Goal: Task Accomplishment & Management: Manage account settings

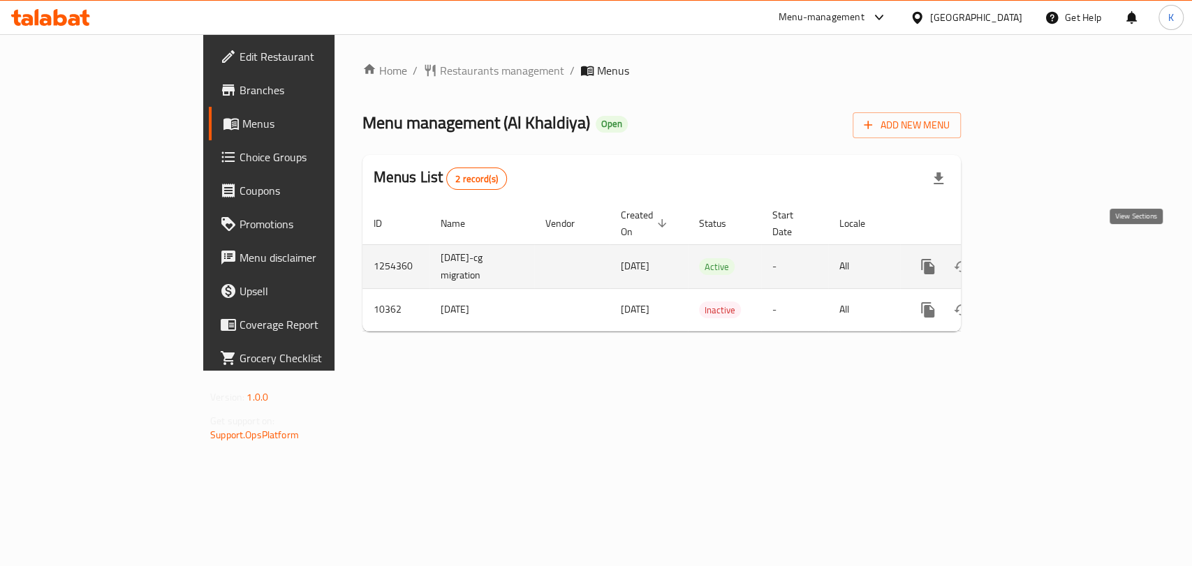
click at [1037, 258] on icon "enhanced table" at bounding box center [1028, 266] width 17 height 17
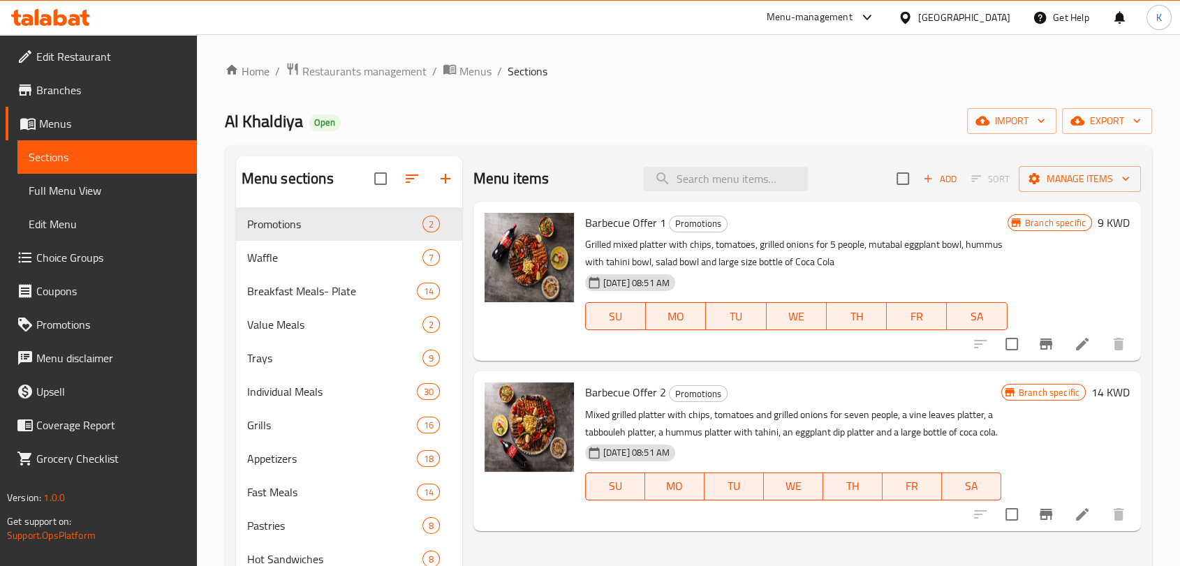
click at [81, 264] on span "Choice Groups" at bounding box center [110, 257] width 149 height 17
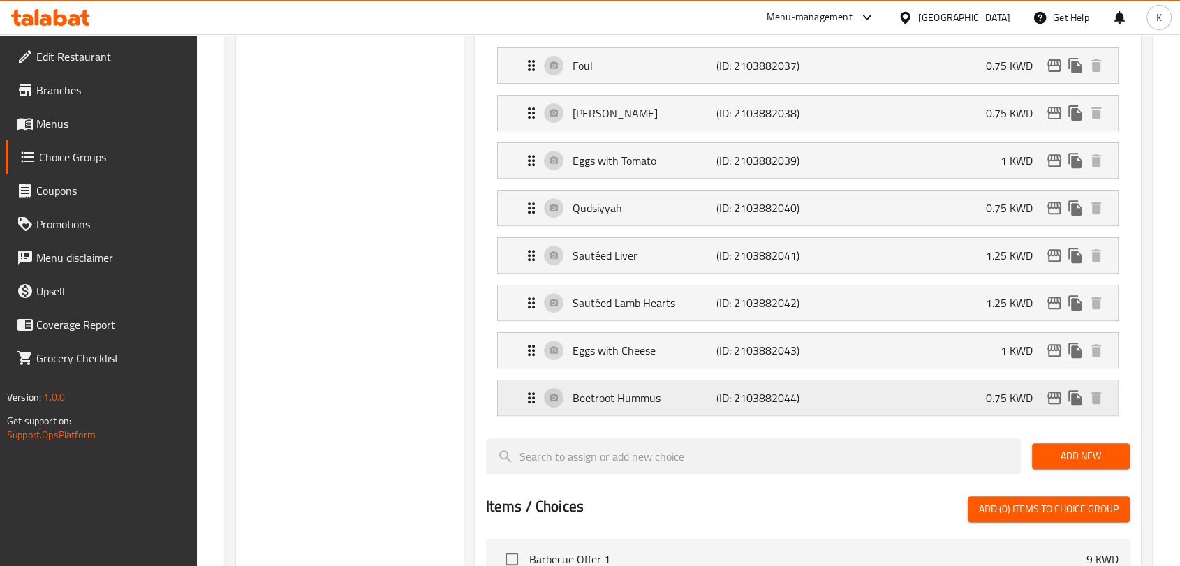
scroll to position [465, 0]
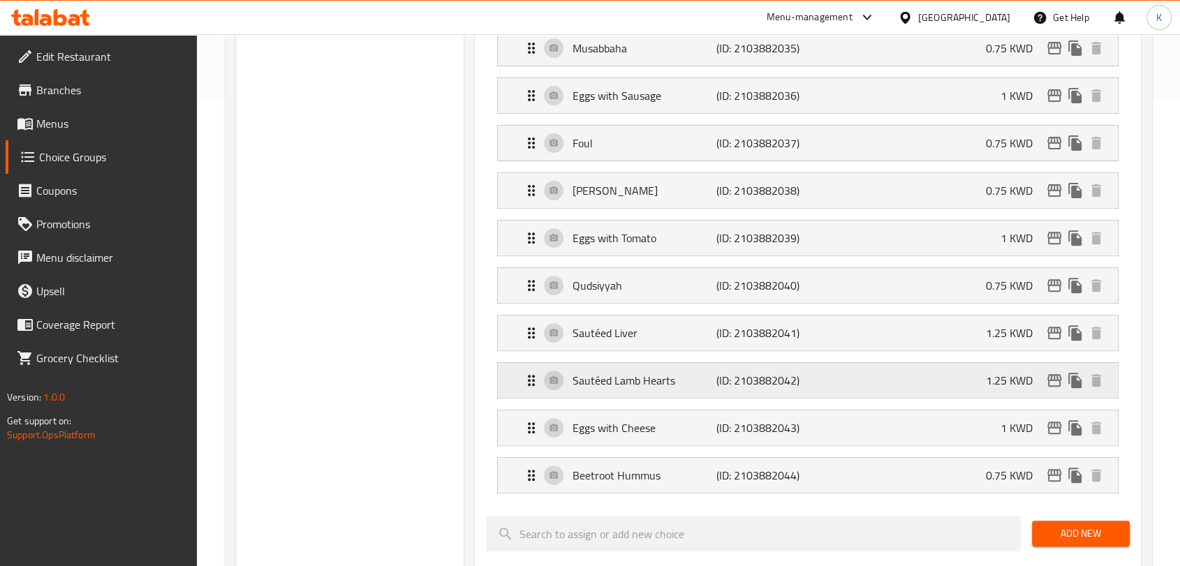
click at [830, 385] on div "Sautéed Lamb Hearts (ID: 2103882042) 1.25 KWD" at bounding box center [812, 380] width 578 height 35
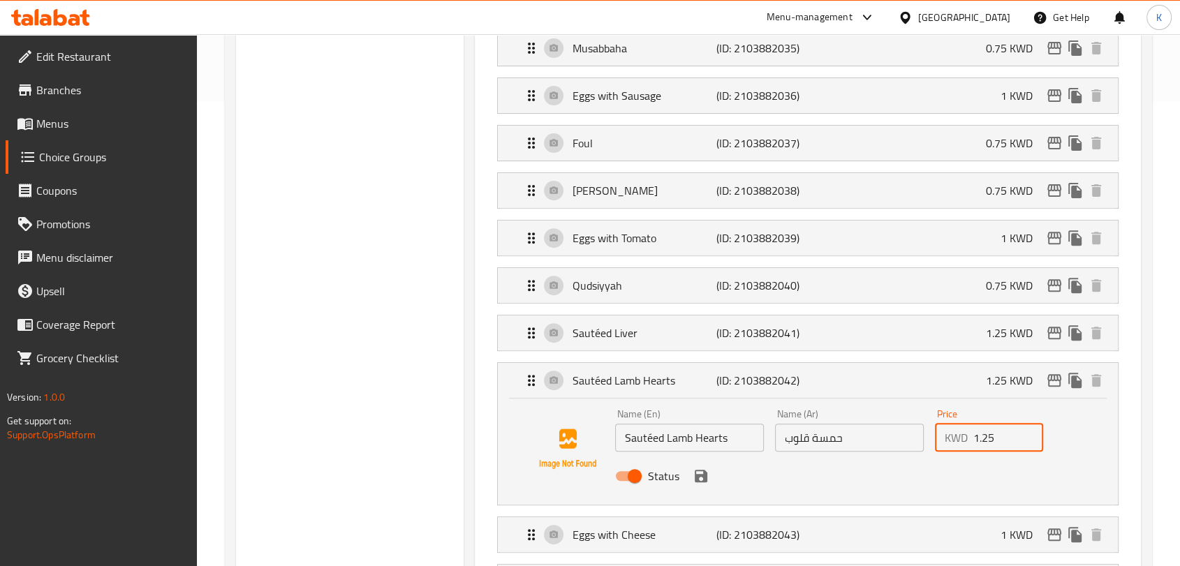
drag, startPoint x: 982, startPoint y: 434, endPoint x: 1003, endPoint y: 431, distance: 21.8
click at [1003, 431] on input "1.25" at bounding box center [1008, 438] width 71 height 28
click at [704, 473] on icon "save" at bounding box center [701, 476] width 13 height 13
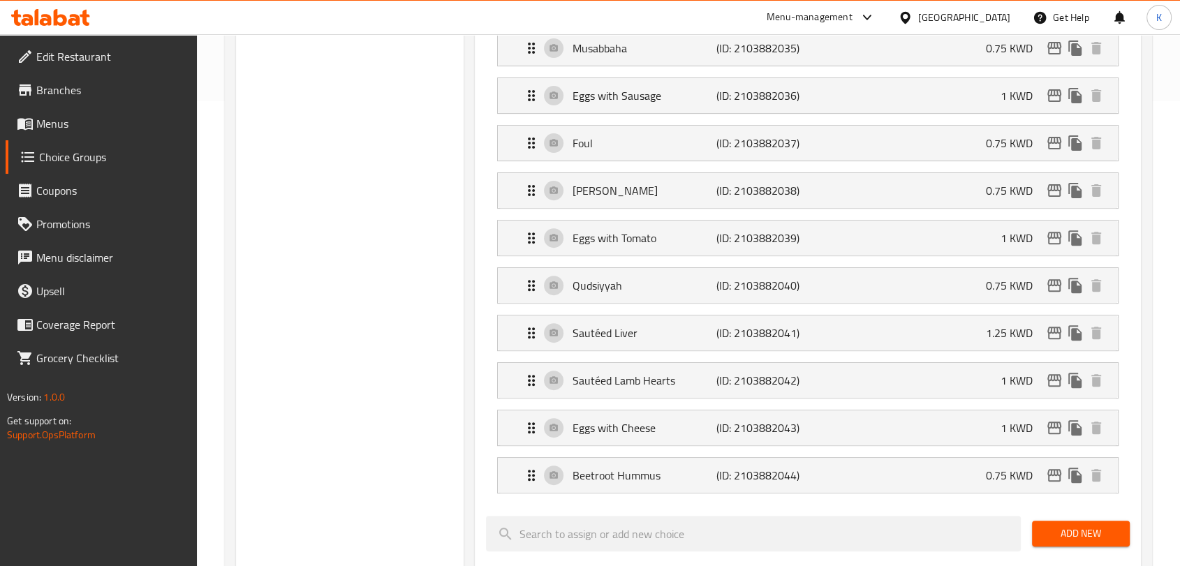
type input "1"
click at [970, 334] on div "Sautéed Liver (ID: 2103882041) 1.25 KWD" at bounding box center [812, 333] width 578 height 35
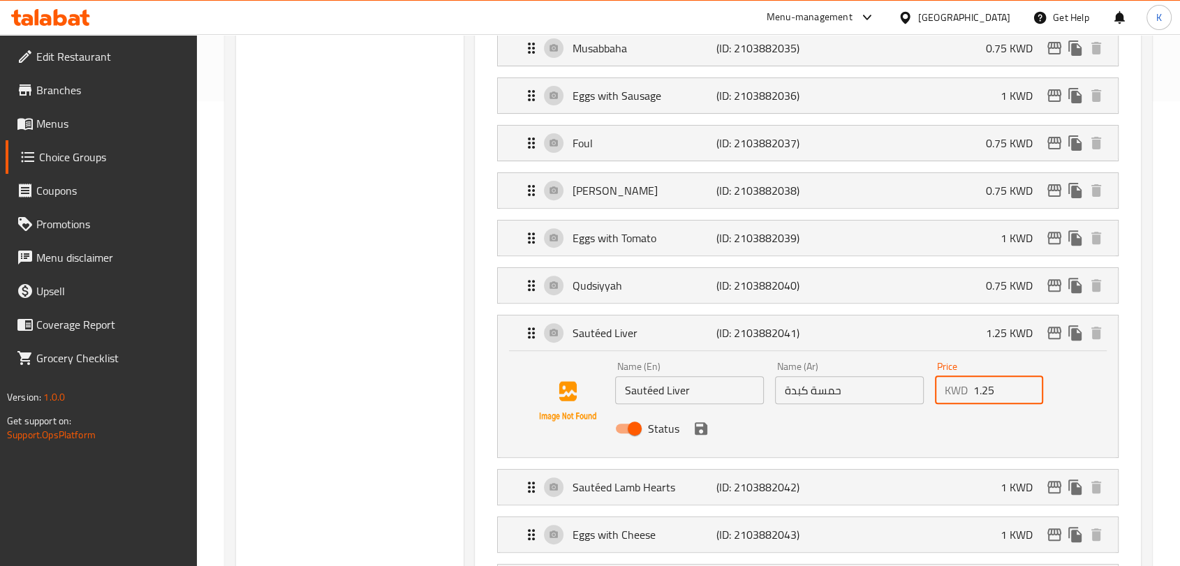
drag, startPoint x: 981, startPoint y: 387, endPoint x: 999, endPoint y: 392, distance: 19.0
click at [999, 392] on input "1.25" at bounding box center [1008, 390] width 71 height 28
click at [714, 426] on div "Status" at bounding box center [849, 429] width 480 height 38
click at [681, 436] on div "Status" at bounding box center [849, 429] width 480 height 38
click at [699, 430] on icon "save" at bounding box center [701, 428] width 17 height 17
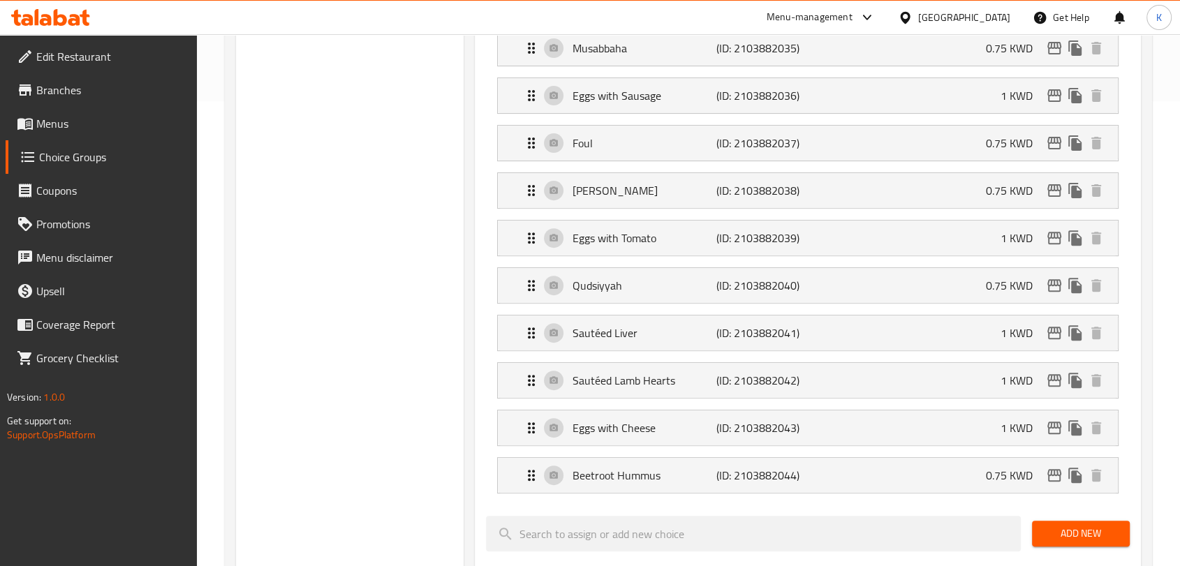
type input "1"
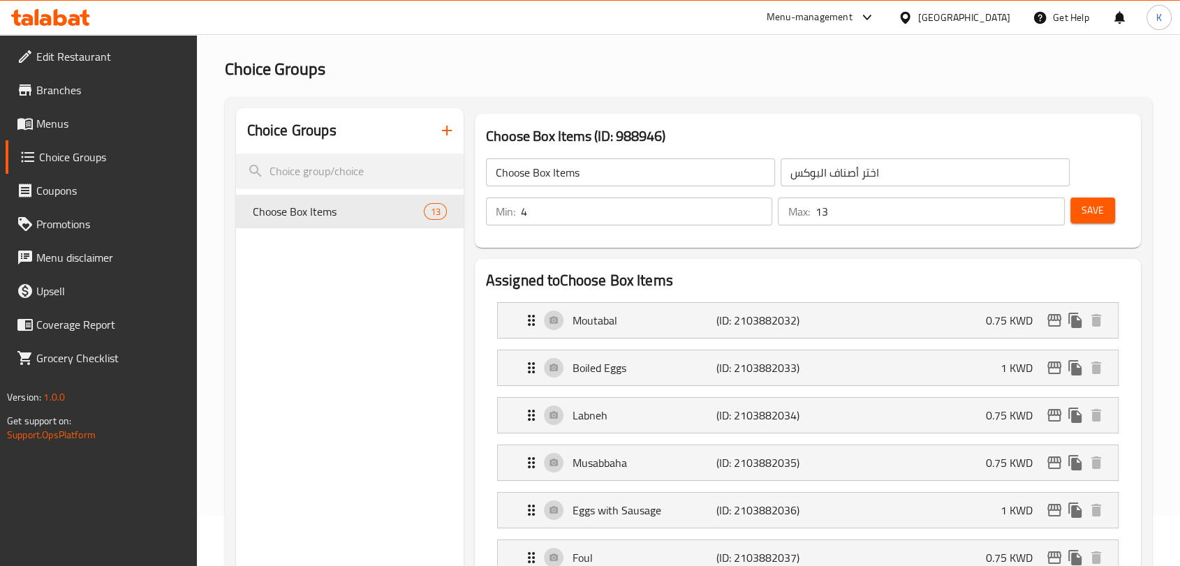
scroll to position [77, 0]
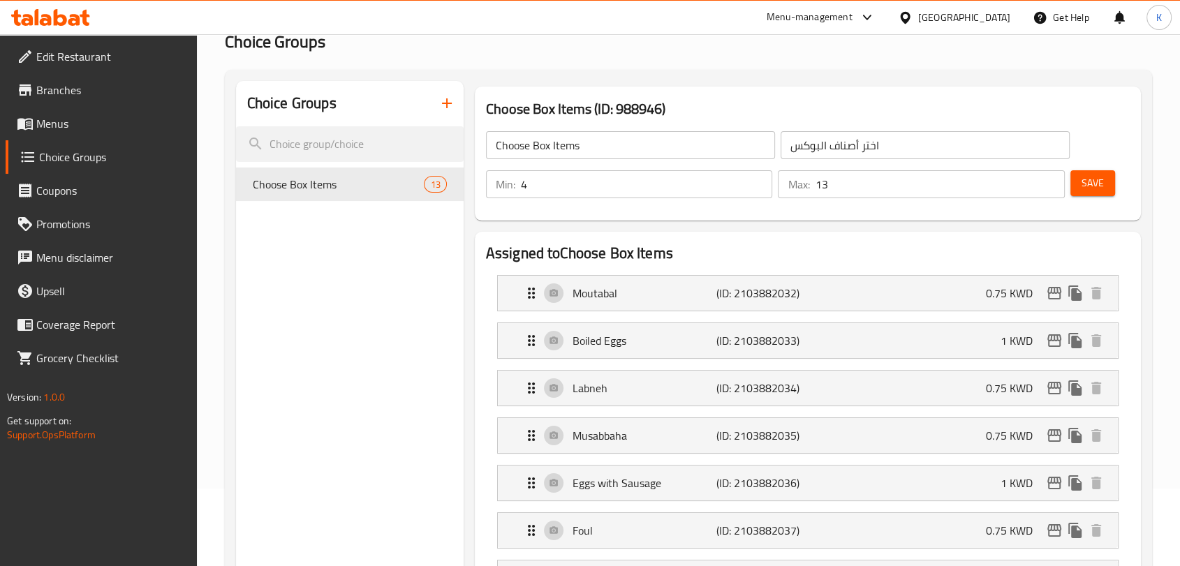
click at [1106, 190] on button "Save" at bounding box center [1092, 183] width 45 height 26
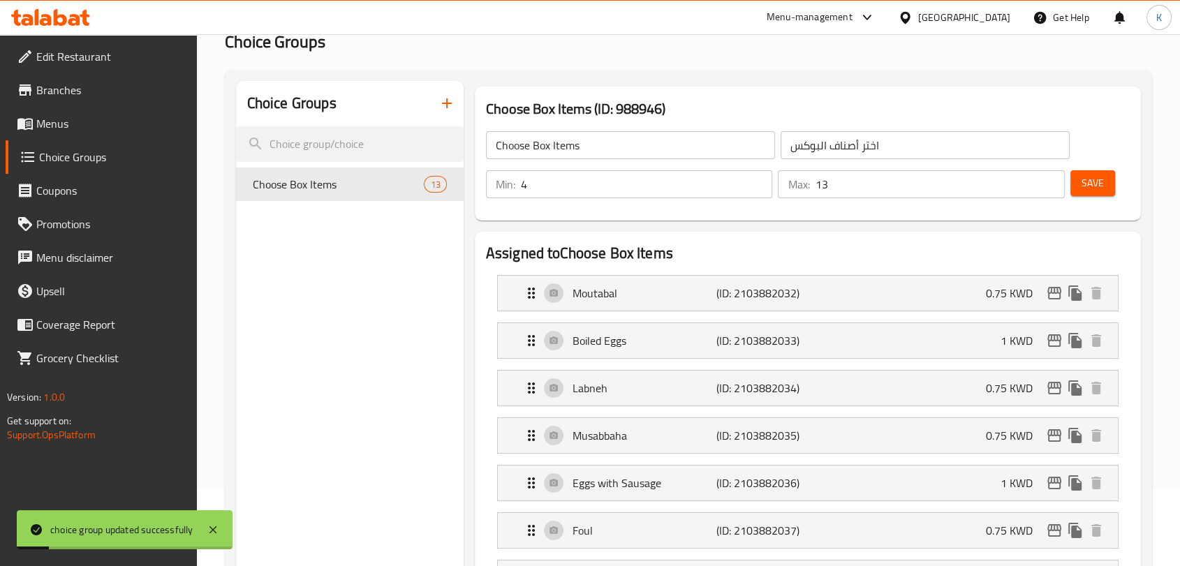
scroll to position [0, 0]
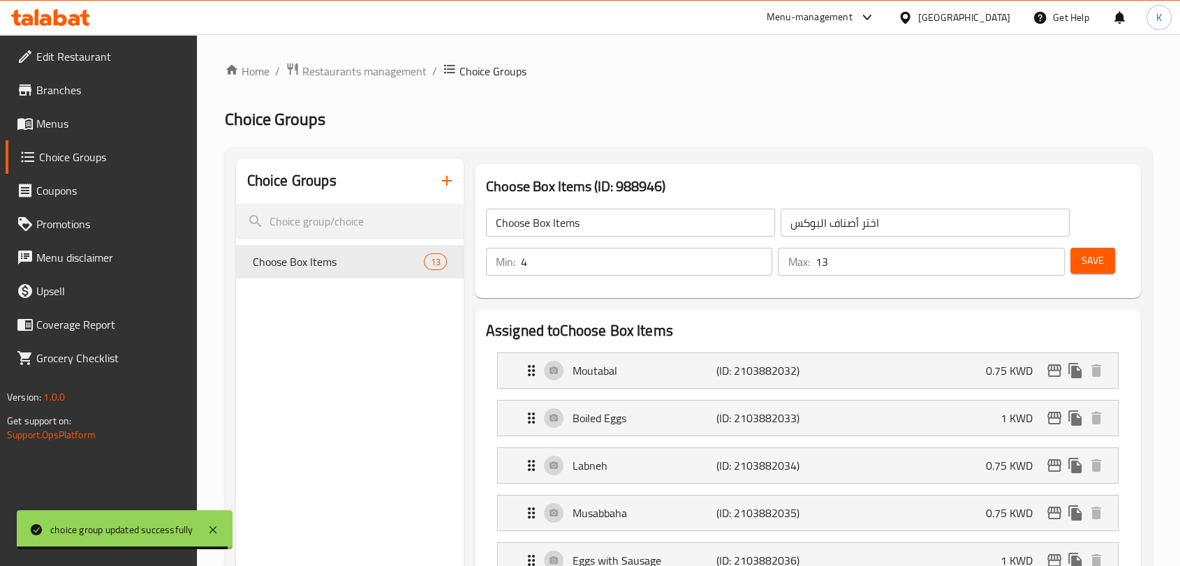
click at [852, 23] on div "Menu-management" at bounding box center [810, 17] width 86 height 17
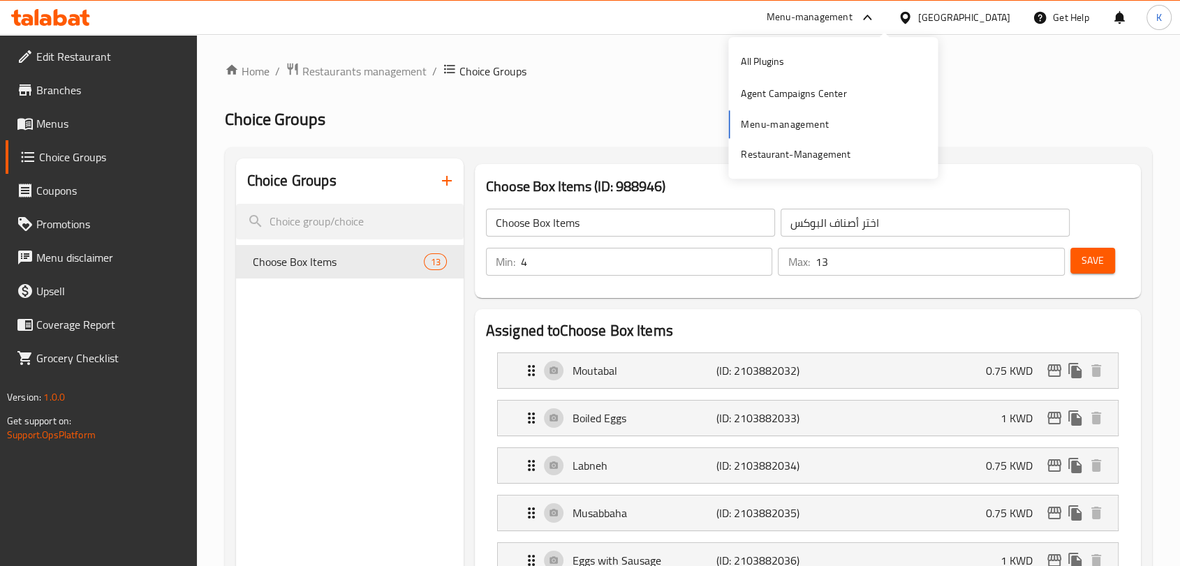
click at [815, 122] on div "All Plugins Agent Campaigns Center Menu-management Restaurant-Management" at bounding box center [832, 107] width 209 height 125
click at [390, 75] on span "Restaurants management" at bounding box center [364, 71] width 124 height 17
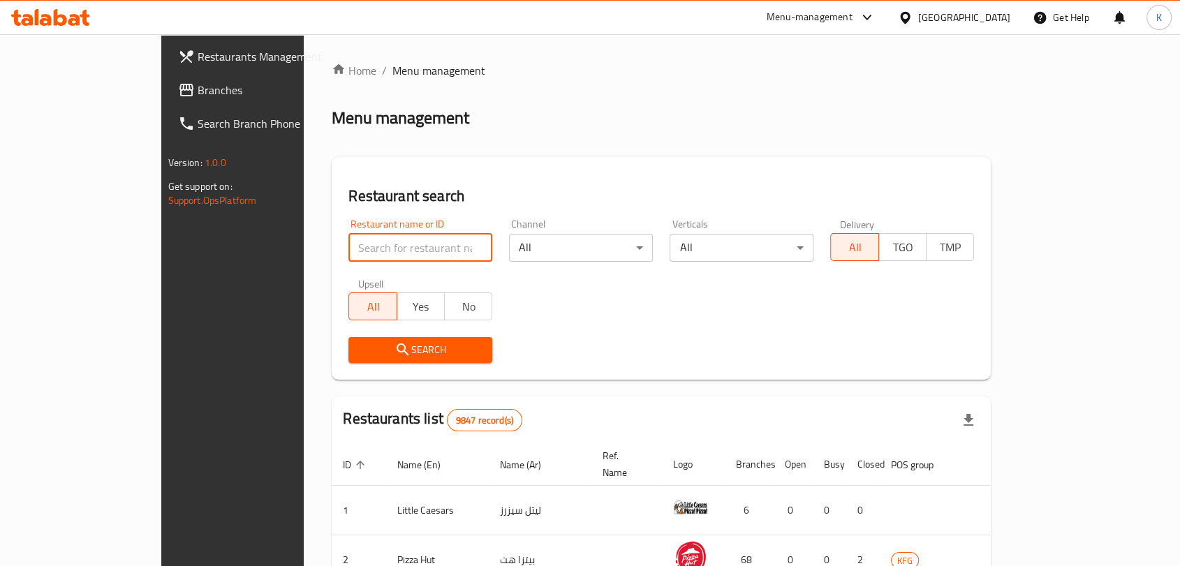
click at [394, 244] on input "search" at bounding box center [420, 248] width 144 height 28
type input "al khaldiya"
click at [414, 343] on span "Search" at bounding box center [420, 349] width 121 height 17
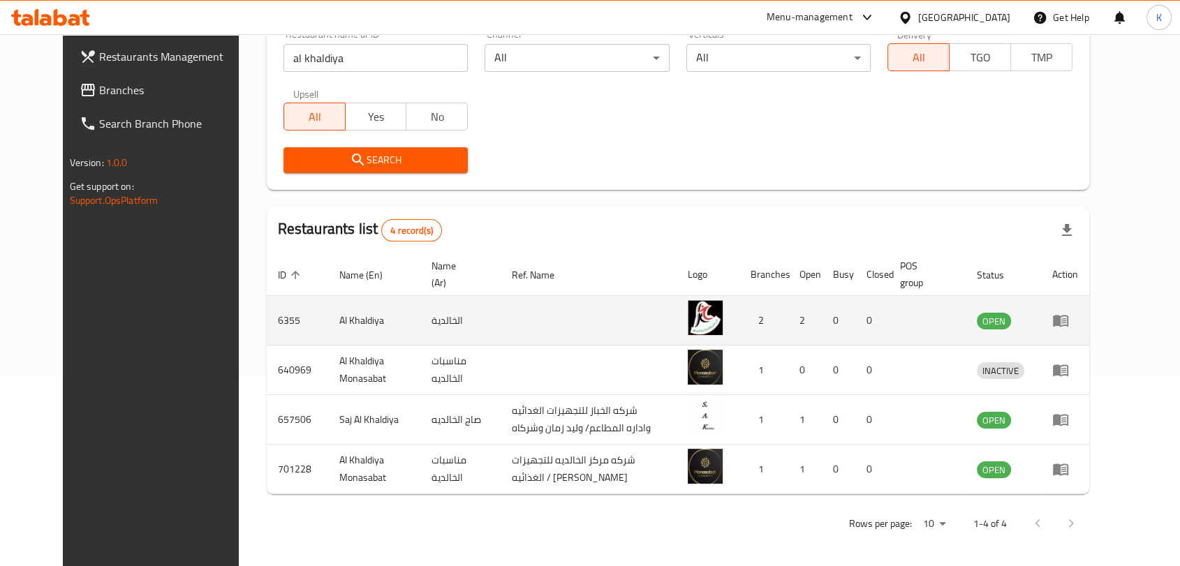
scroll to position [191, 0]
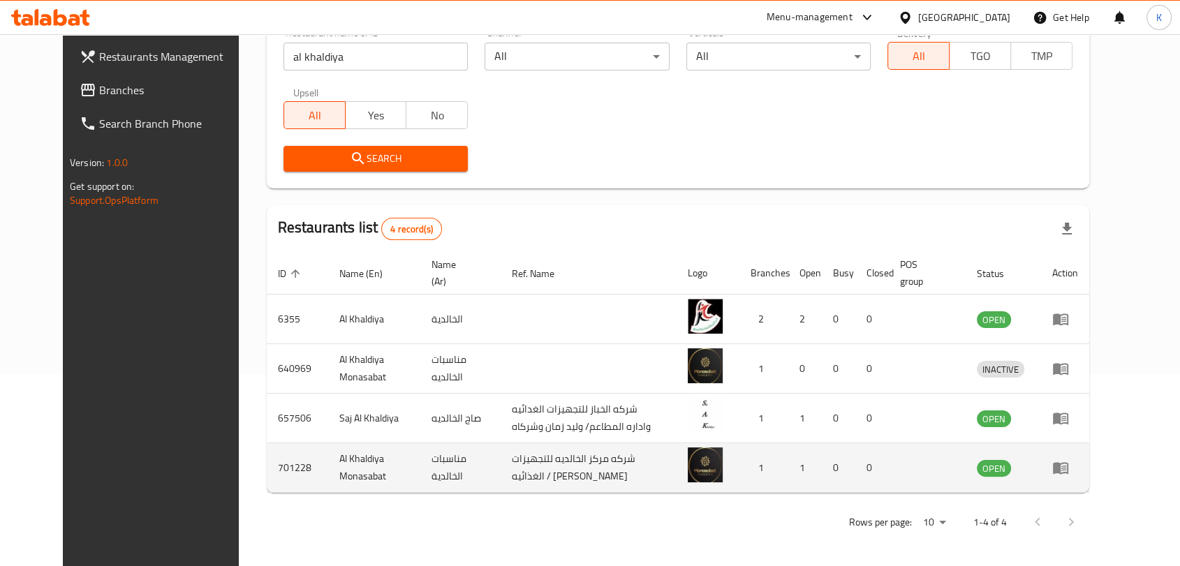
click at [1068, 470] on icon "enhanced table" at bounding box center [1060, 469] width 15 height 12
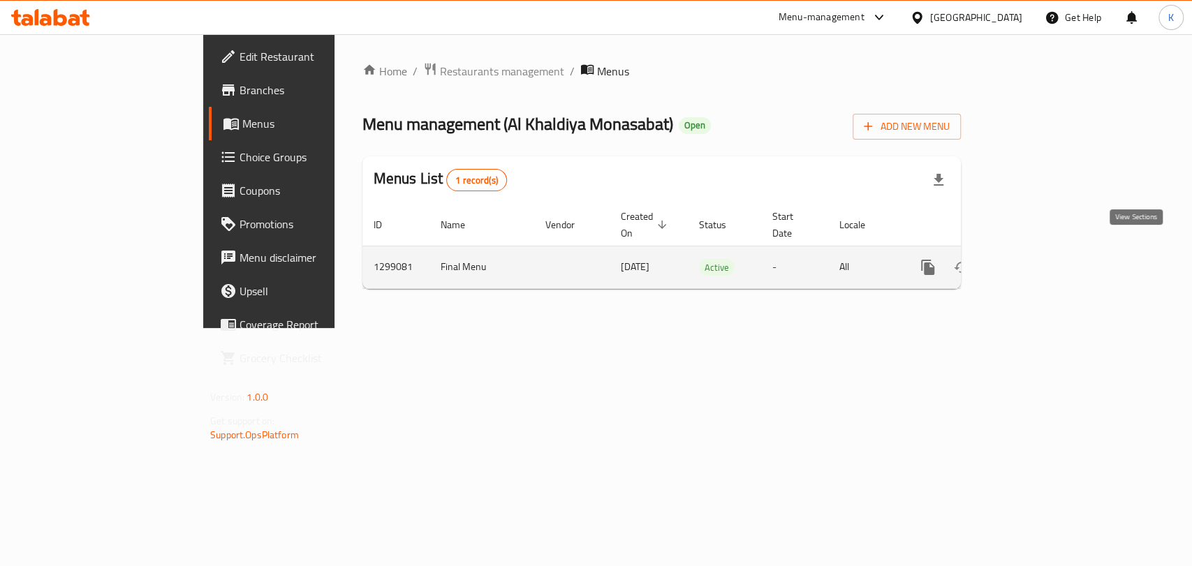
click at [1045, 251] on link "enhanced table" at bounding box center [1029, 268] width 34 height 34
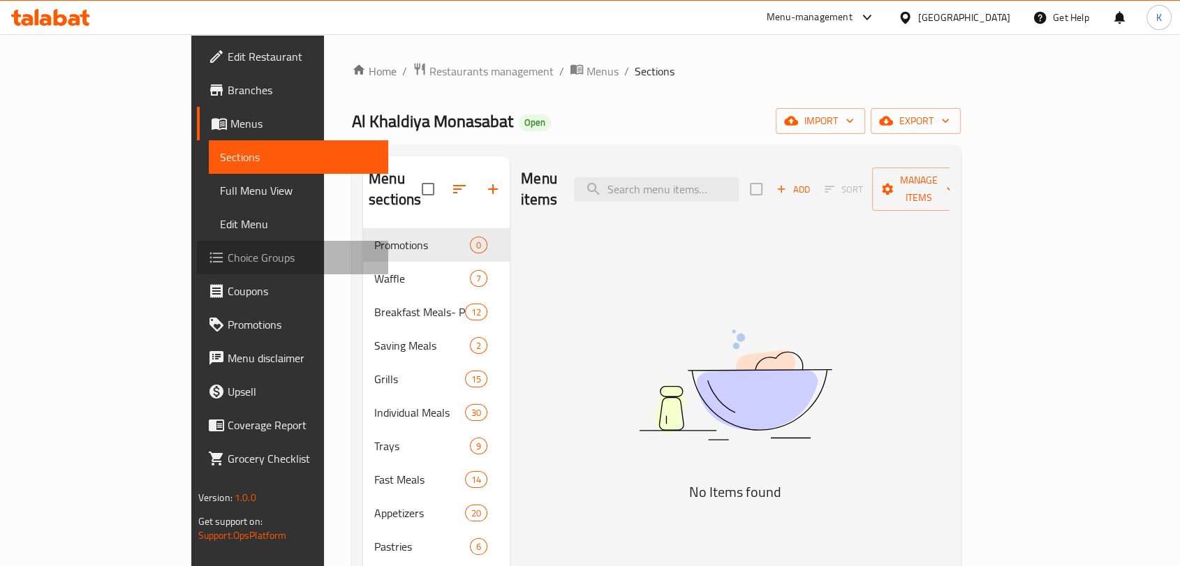
click at [228, 252] on span "Choice Groups" at bounding box center [302, 257] width 149 height 17
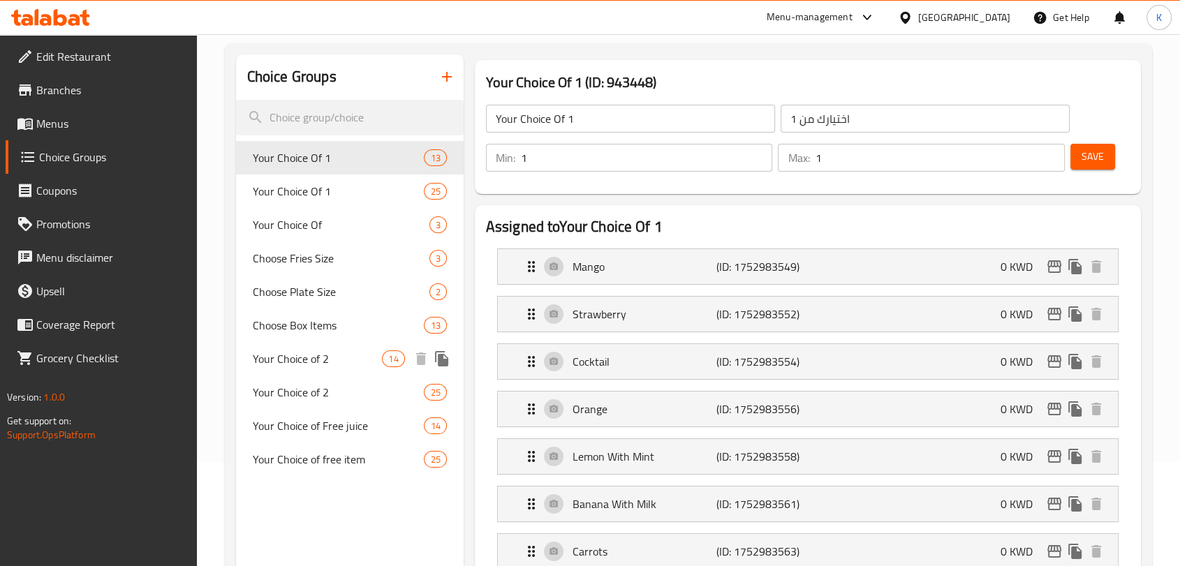
scroll to position [155, 0]
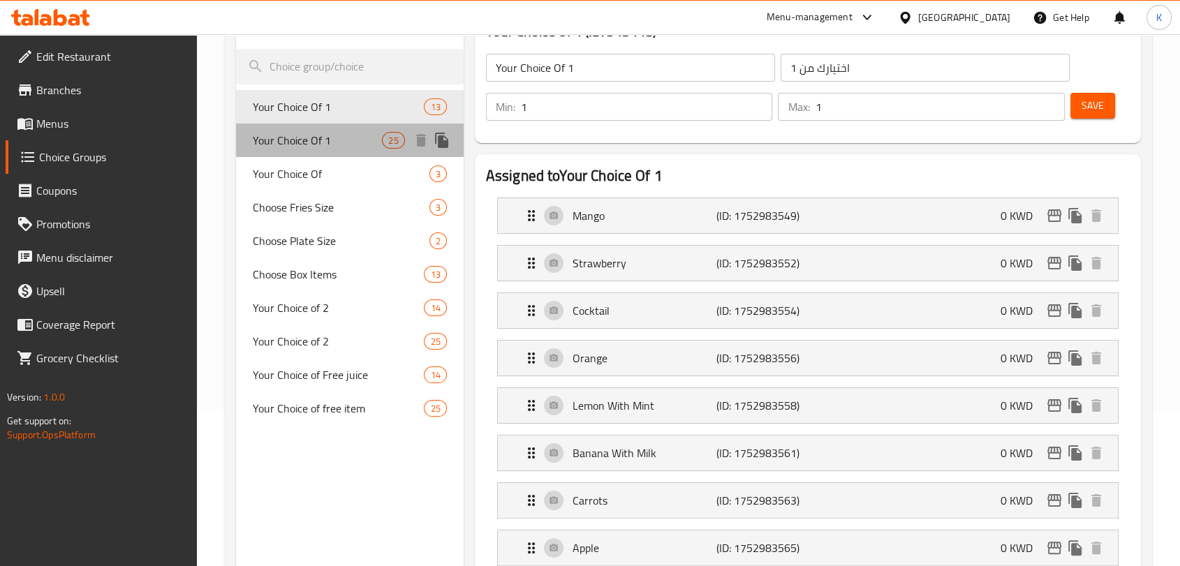
click at [303, 133] on span "Your Choice Of 1" at bounding box center [318, 140] width 130 height 17
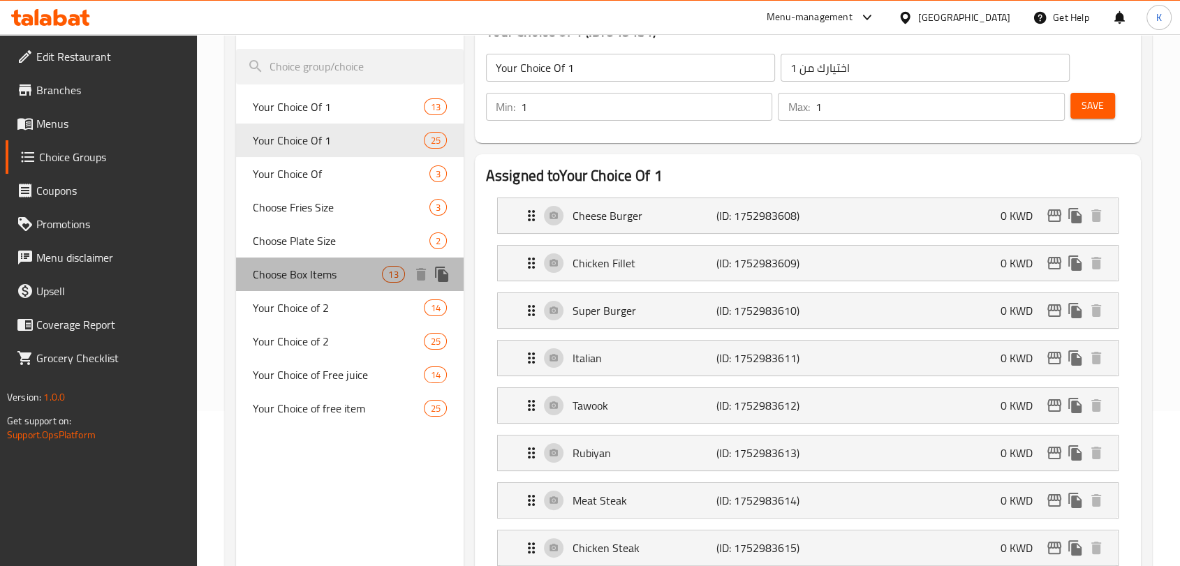
click at [311, 266] on span "Choose Box Items" at bounding box center [318, 274] width 130 height 17
type input "Choose Box Items"
type input "اختر أصناف البوكس"
type input "4"
type input "13"
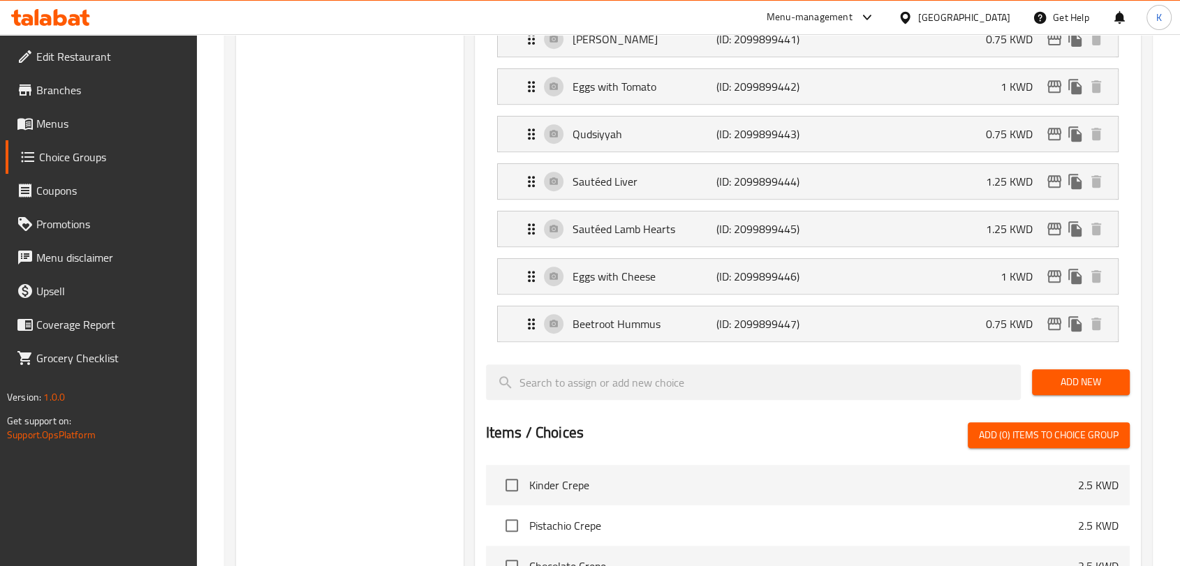
scroll to position [620, 0]
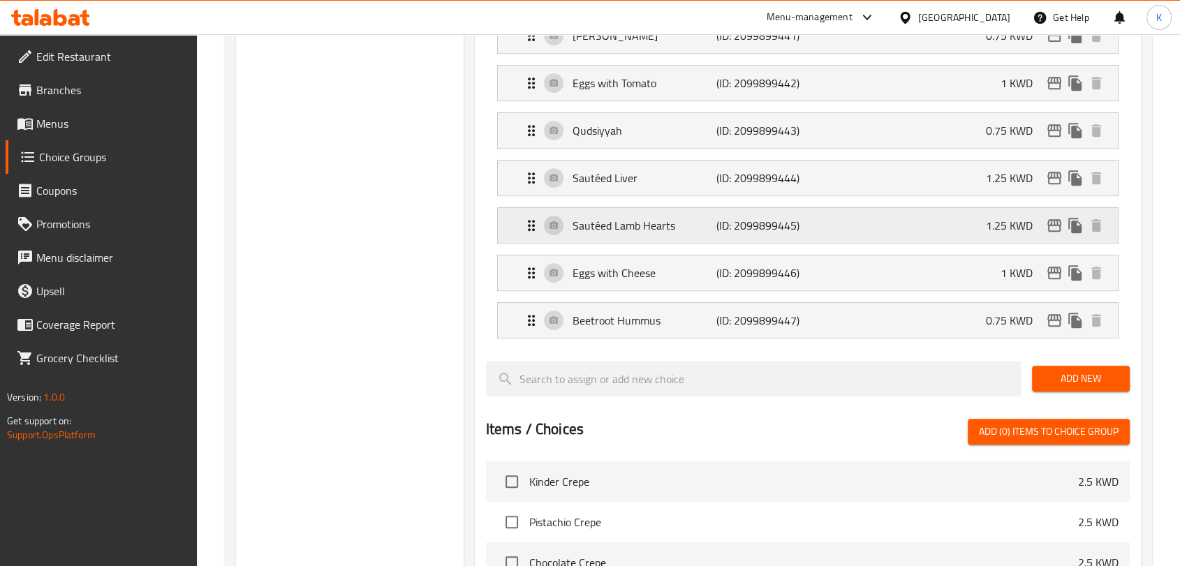
click at [973, 225] on div "Sautéed Lamb Hearts (ID: 2099899445) 1.25 KWD" at bounding box center [812, 225] width 578 height 35
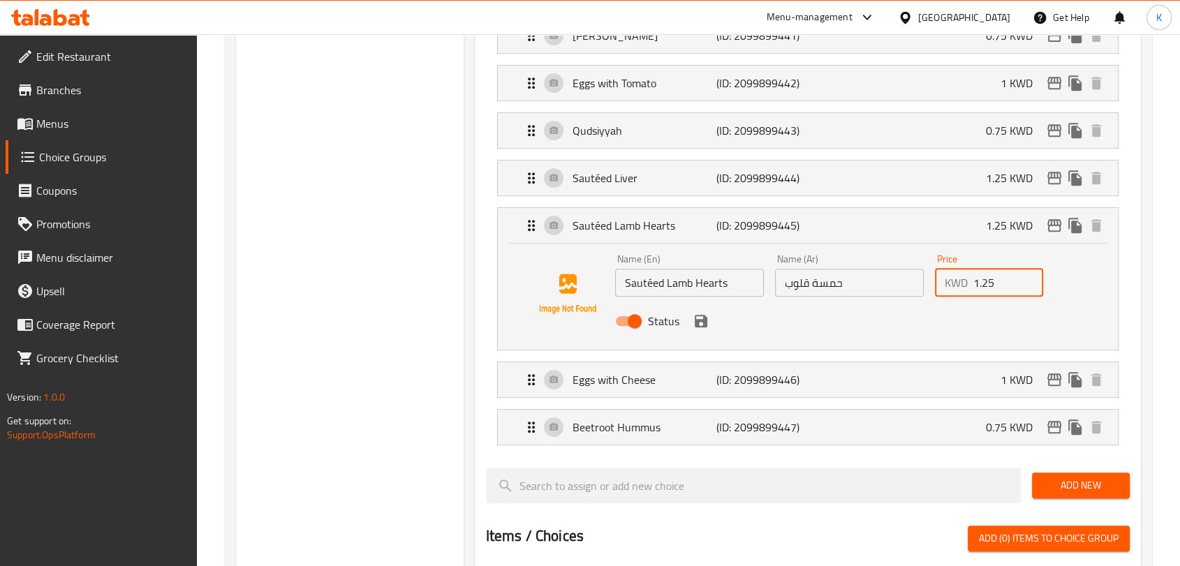
drag, startPoint x: 978, startPoint y: 282, endPoint x: 1034, endPoint y: 273, distance: 56.6
click at [1034, 273] on input "1.25" at bounding box center [1008, 283] width 71 height 28
click at [695, 319] on icon "save" at bounding box center [701, 321] width 13 height 13
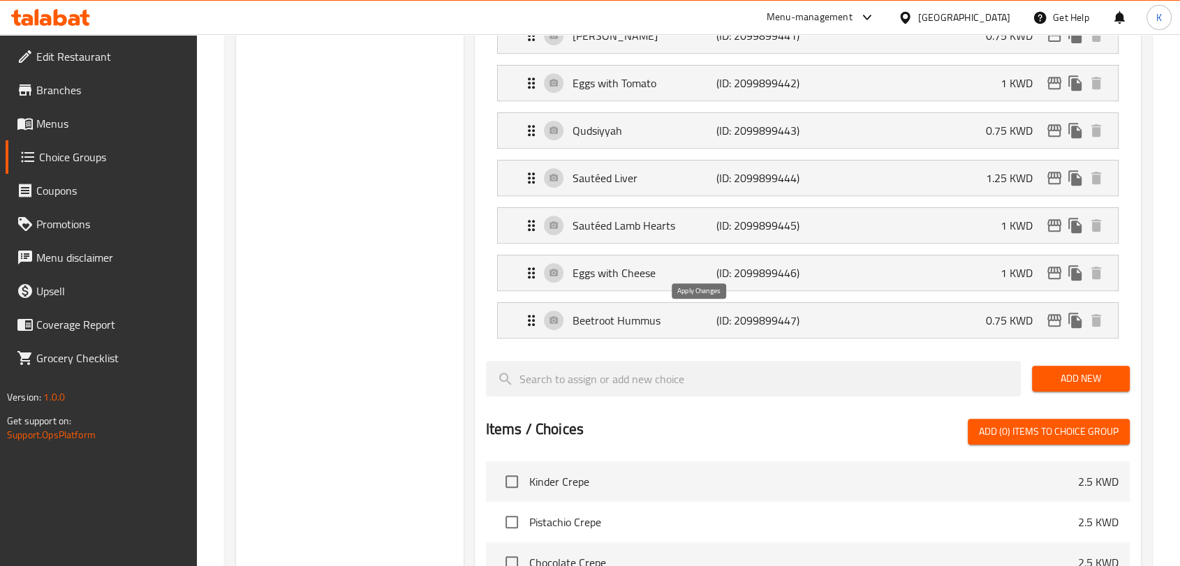
type input "1"
click at [924, 181] on div "Sautéed Liver (ID: 2099899444) 1.25 KWD" at bounding box center [812, 178] width 578 height 35
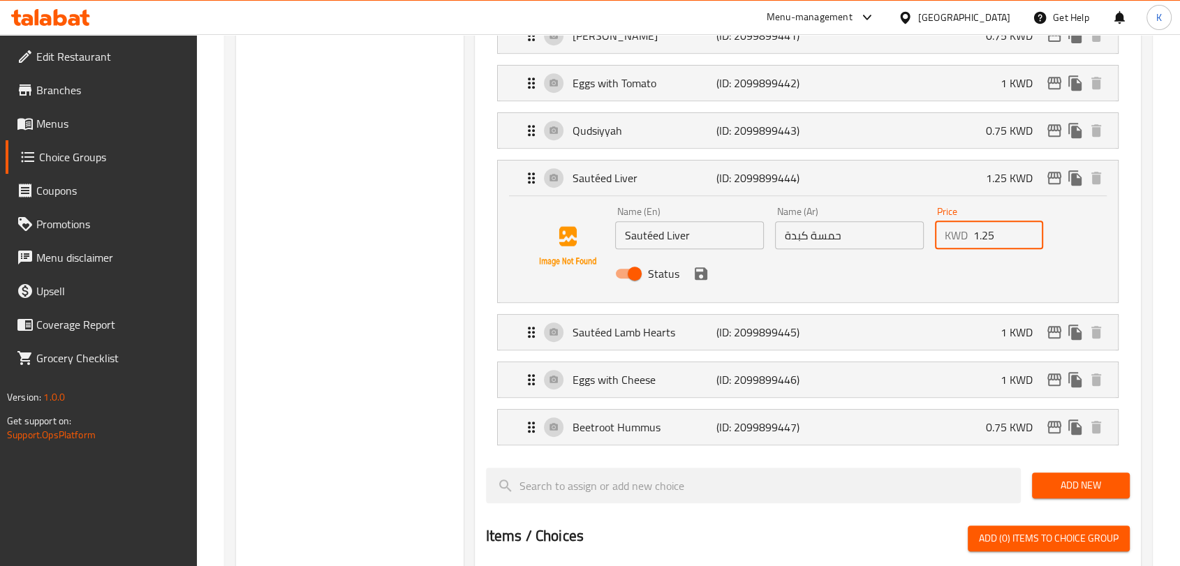
drag, startPoint x: 977, startPoint y: 238, endPoint x: 1005, endPoint y: 235, distance: 27.4
click at [1005, 235] on input "1.25" at bounding box center [1008, 235] width 71 height 28
click at [699, 274] on icon "save" at bounding box center [701, 273] width 17 height 17
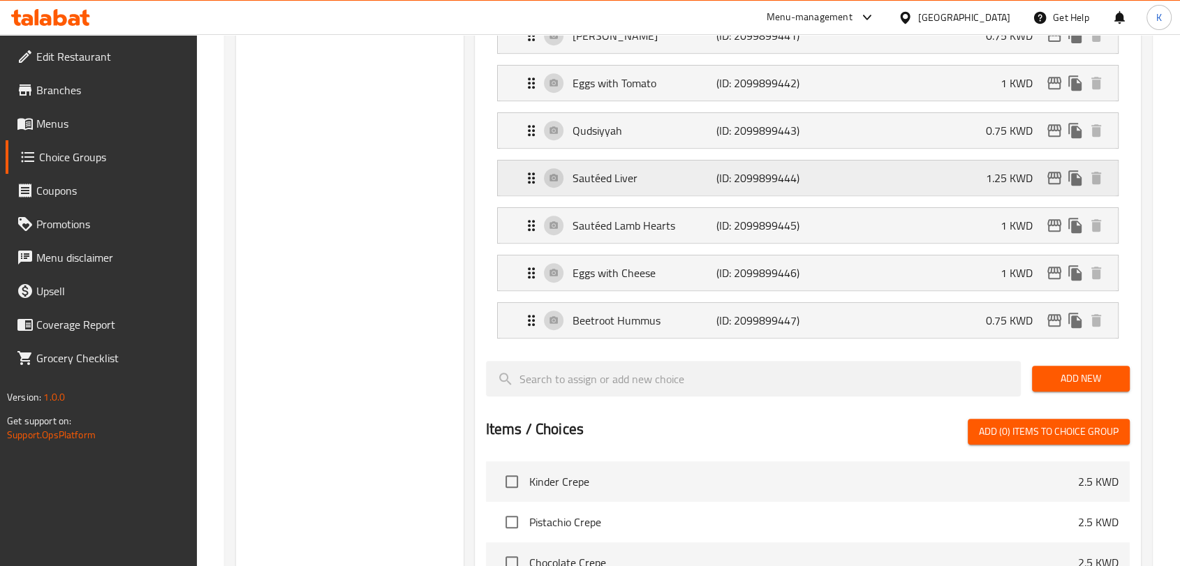
click at [937, 186] on div "Sautéed Liver (ID: 2099899444) 1.25 KWD" at bounding box center [812, 178] width 578 height 35
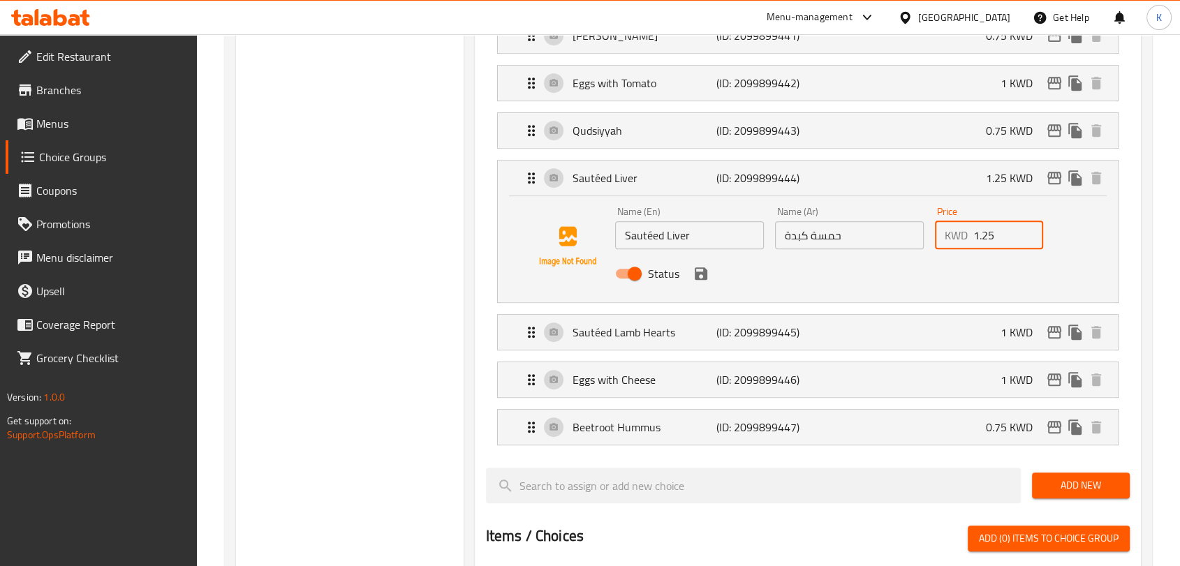
drag, startPoint x: 979, startPoint y: 234, endPoint x: 1001, endPoint y: 233, distance: 22.4
click at [1001, 233] on input "1.25" at bounding box center [1008, 235] width 71 height 28
click at [703, 273] on icon "save" at bounding box center [701, 273] width 13 height 13
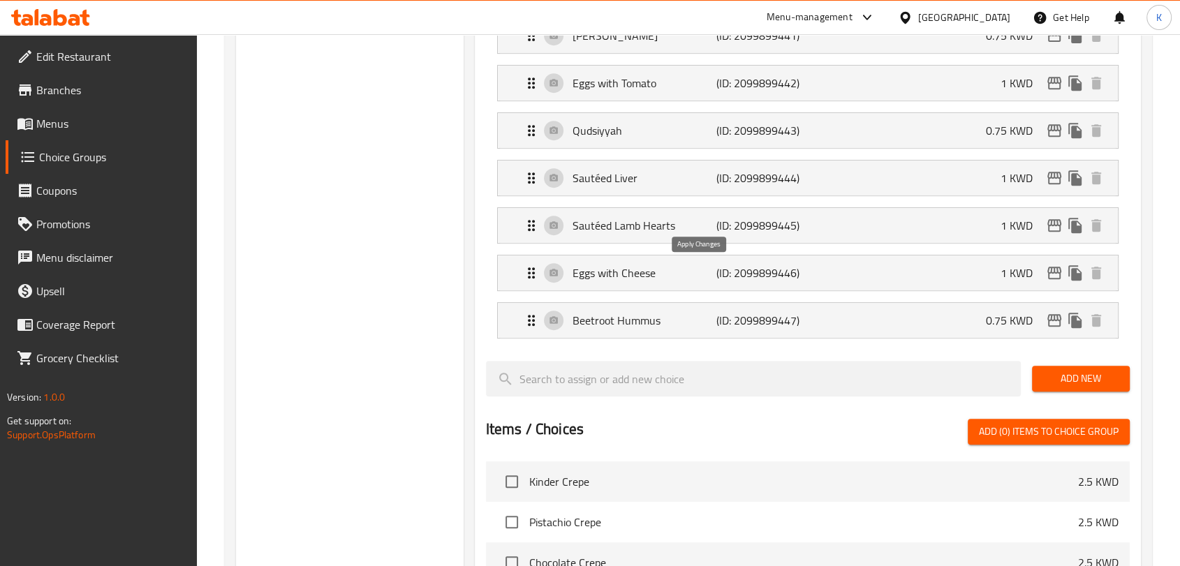
type input "1"
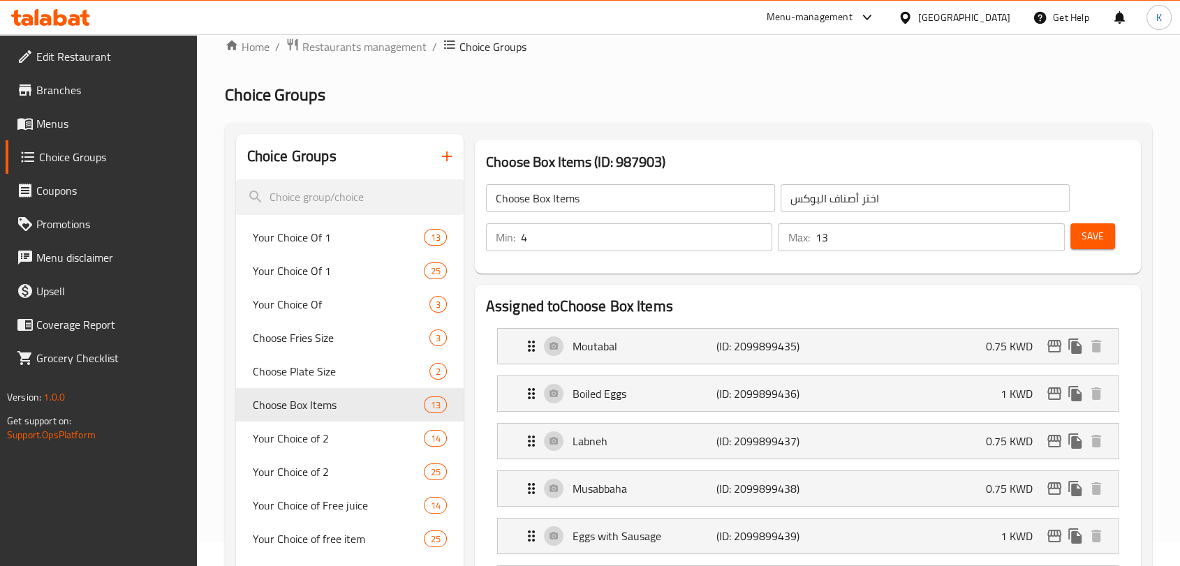
scroll to position [0, 0]
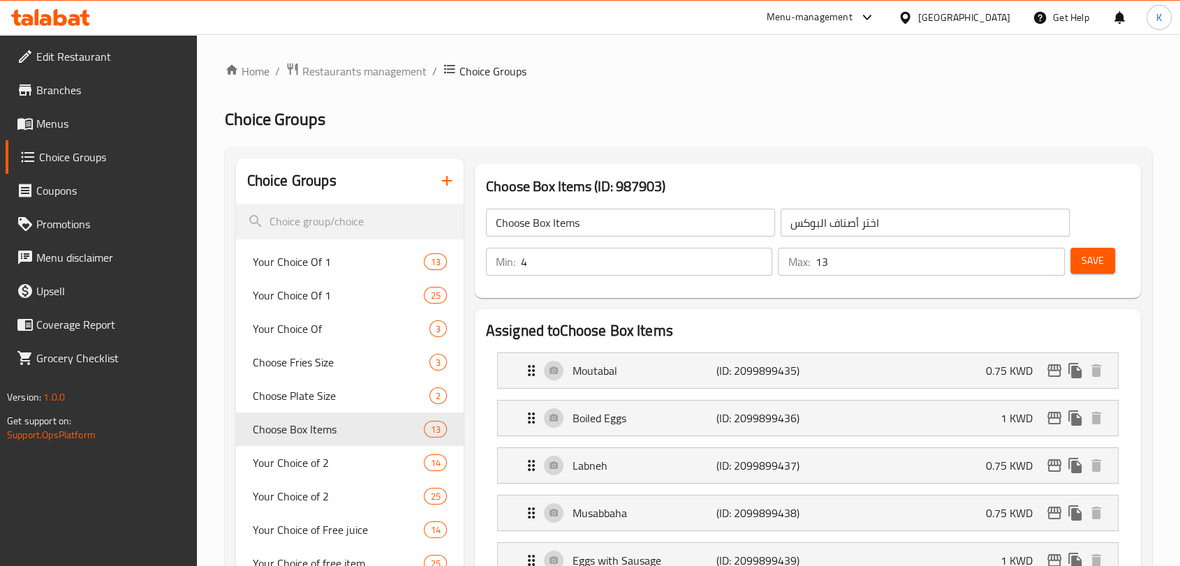
click at [1104, 269] on button "Save" at bounding box center [1092, 261] width 45 height 26
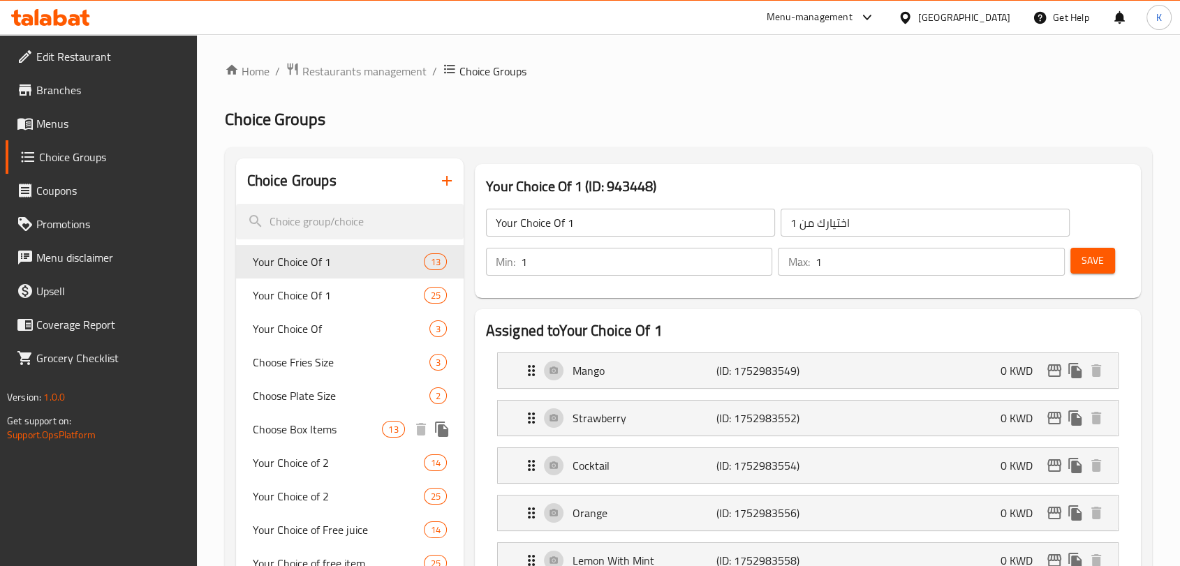
click at [356, 423] on span "Choose Box Items" at bounding box center [318, 429] width 130 height 17
type input "Choose Box Items"
type input "اختر أصناف البوكس"
type input "4"
type input "13"
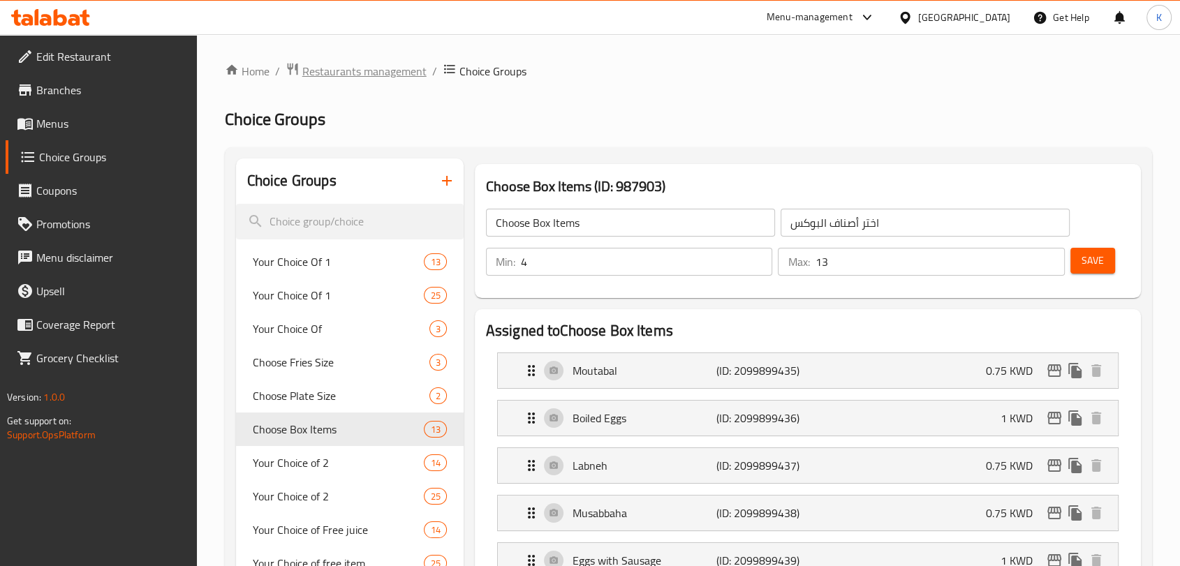
click at [369, 68] on span "Restaurants management" at bounding box center [364, 71] width 124 height 17
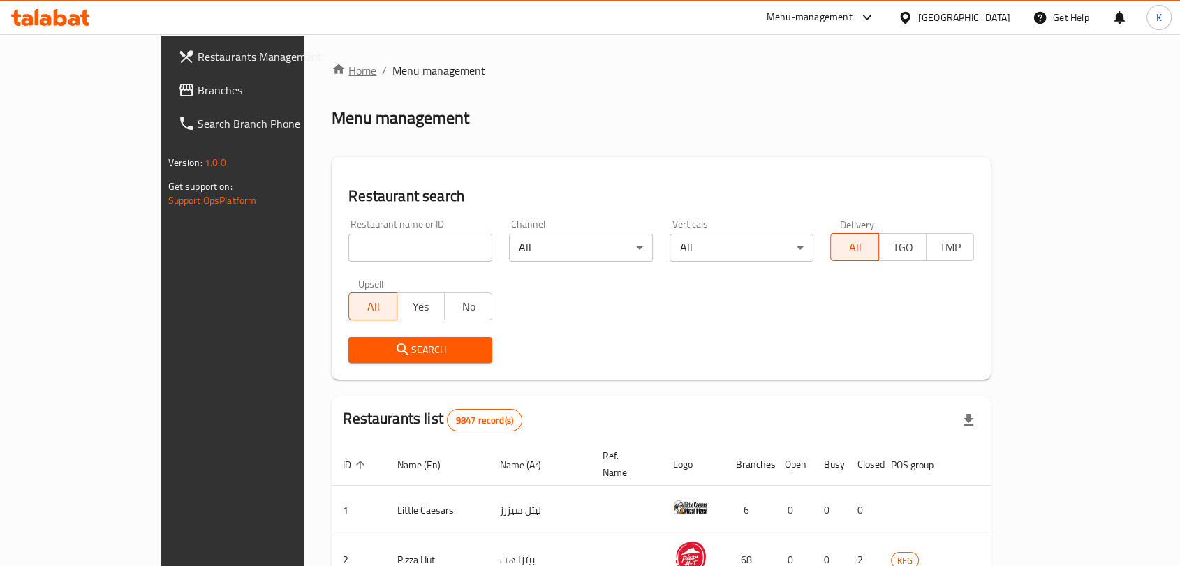
click at [332, 71] on link "Home" at bounding box center [354, 70] width 45 height 17
